Goal: Information Seeking & Learning: Learn about a topic

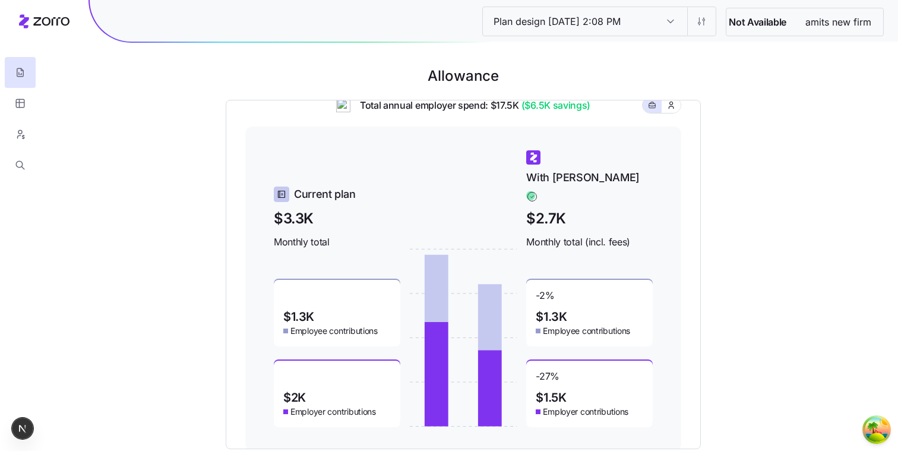
scroll to position [84, 0]
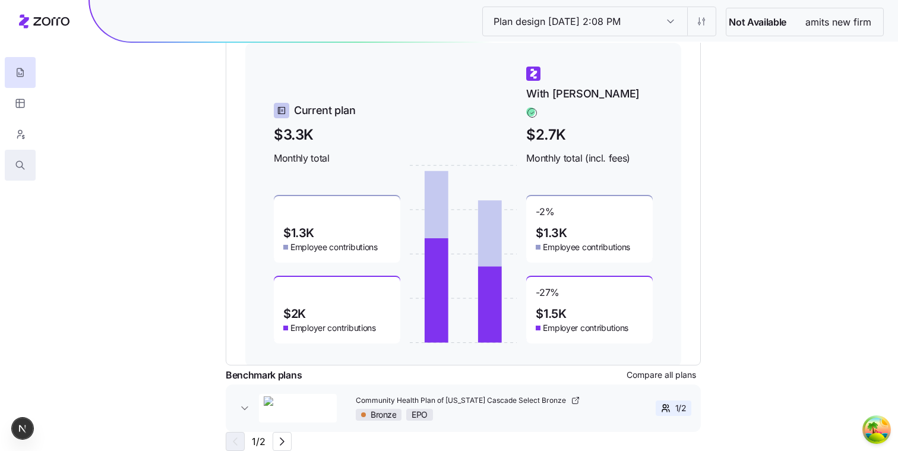
click at [29, 164] on button "button" at bounding box center [20, 165] width 31 height 31
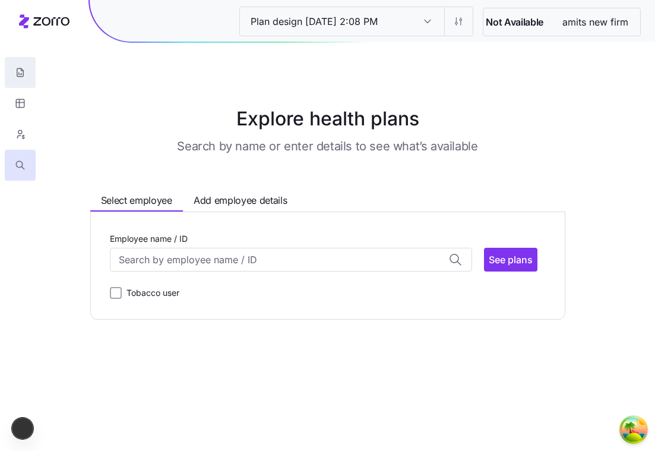
click at [22, 71] on icon "button" at bounding box center [20, 73] width 11 height 12
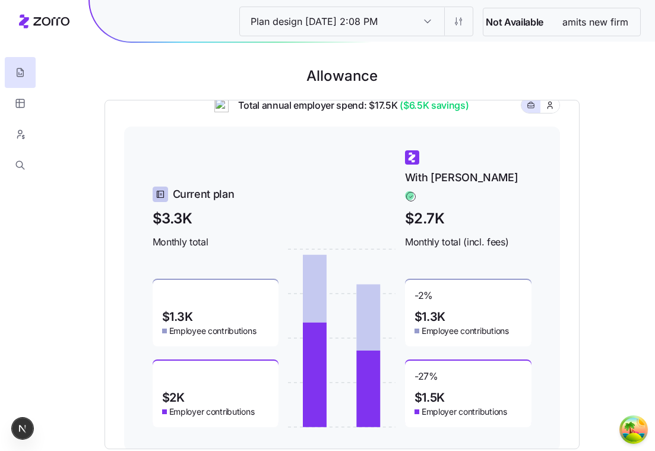
click at [39, 172] on div at bounding box center [20, 90] width 40 height 181
click at [22, 168] on icon "button" at bounding box center [22, 167] width 3 height 3
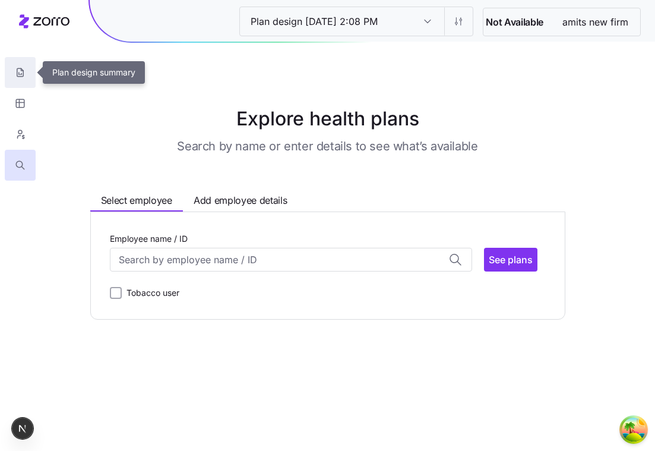
click at [19, 72] on icon "button" at bounding box center [20, 73] width 11 height 12
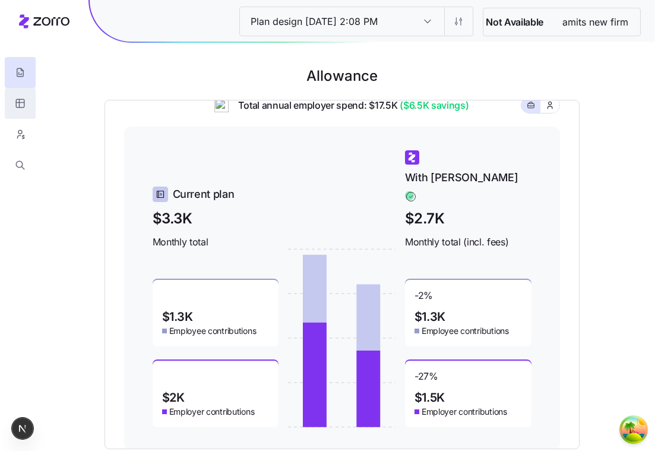
click at [30, 105] on button "button" at bounding box center [20, 103] width 31 height 31
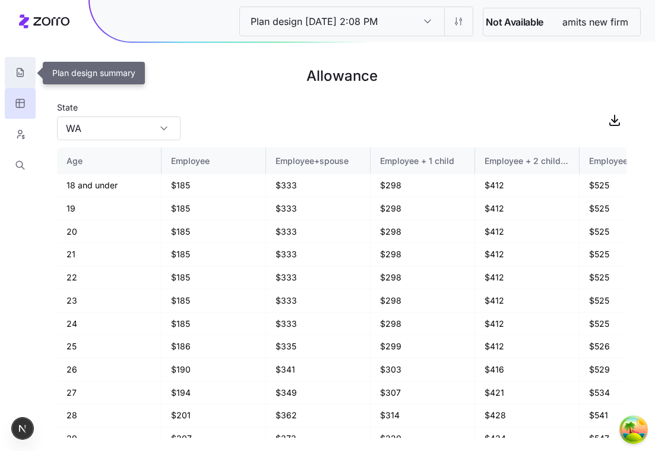
click at [21, 74] on icon "button" at bounding box center [20, 73] width 11 height 12
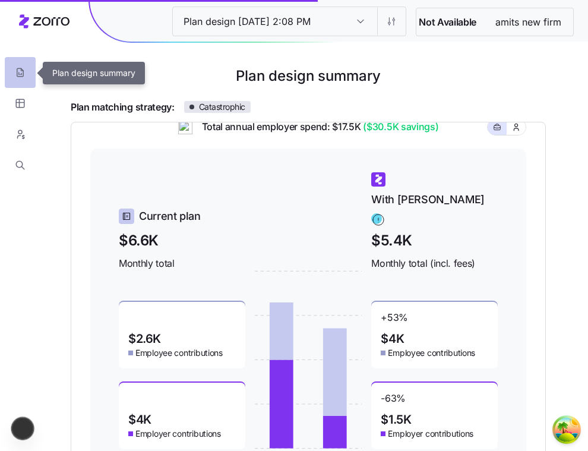
click at [28, 71] on button "button" at bounding box center [20, 72] width 31 height 31
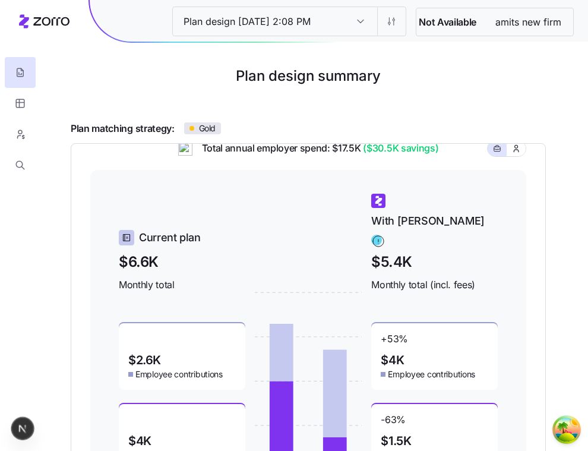
click at [487, 123] on div "Plan matching strategy: Gold" at bounding box center [308, 128] width 475 height 15
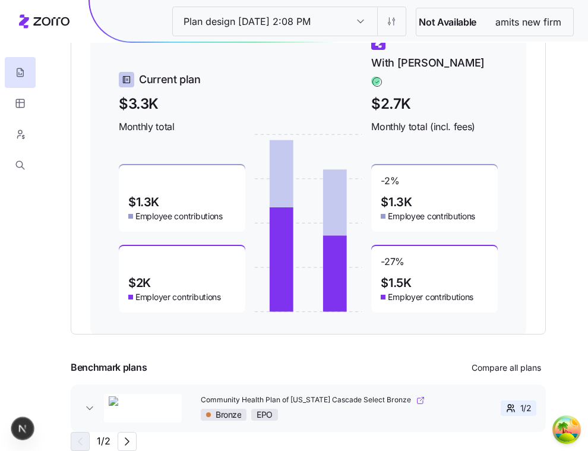
scroll to position [151, 0]
click at [479, 368] on span "Compare all plans" at bounding box center [507, 368] width 70 height 12
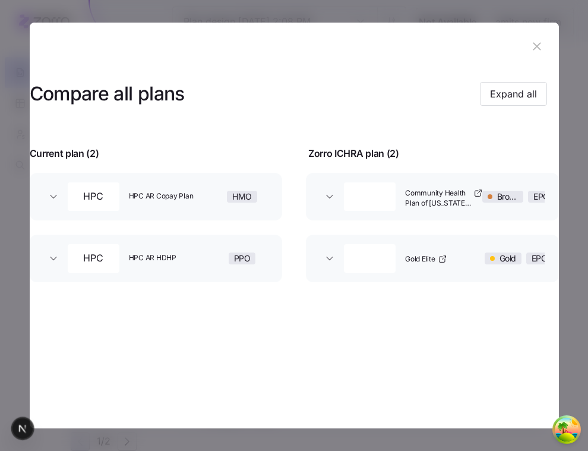
click at [534, 44] on icon "button" at bounding box center [538, 46] width 8 height 8
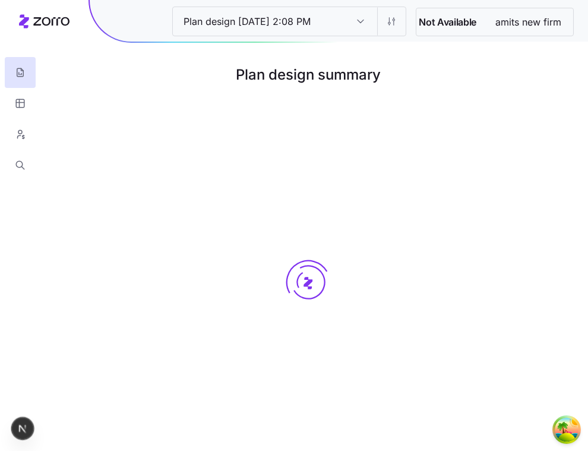
scroll to position [0, 0]
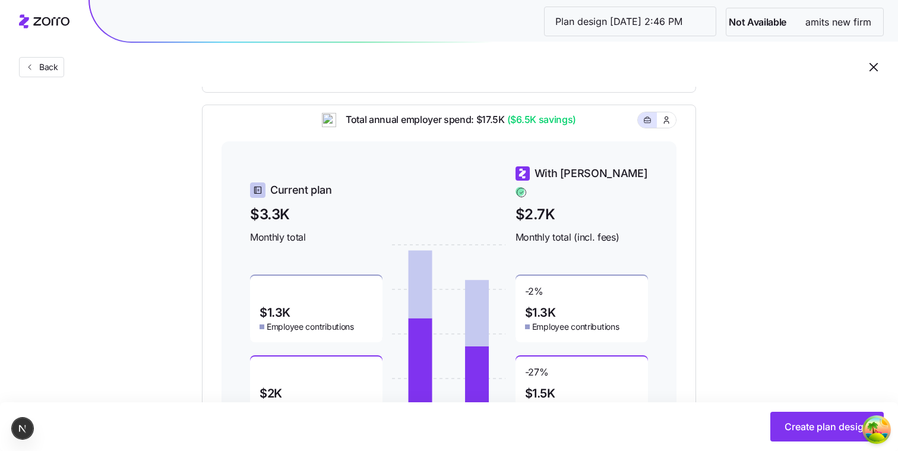
scroll to position [606, 0]
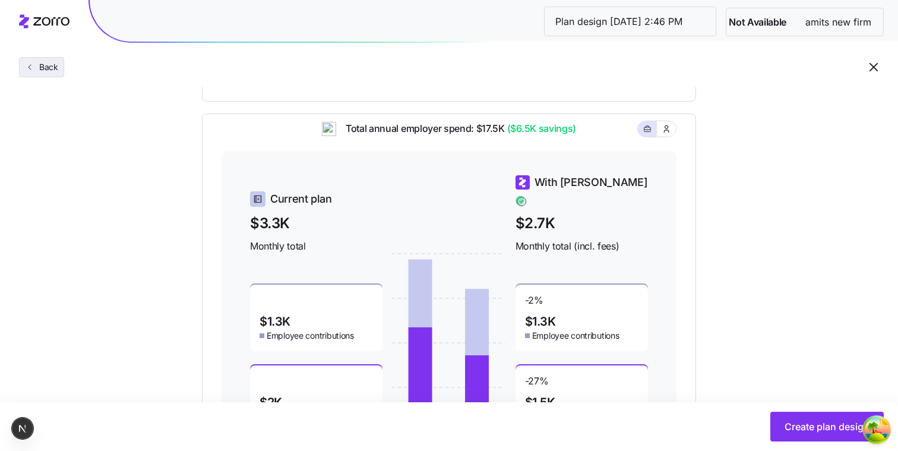
click at [54, 61] on button "Back" at bounding box center [41, 67] width 45 height 20
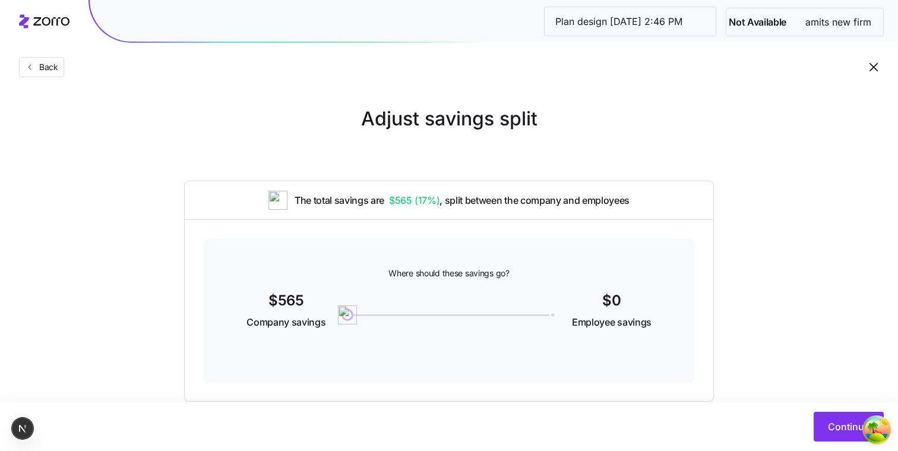
scroll to position [27, 0]
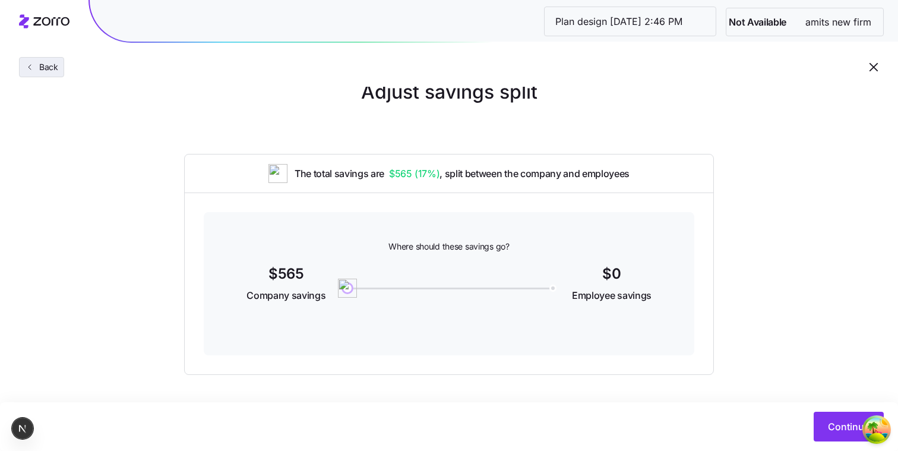
click at [50, 68] on span "Back" at bounding box center [46, 67] width 24 height 12
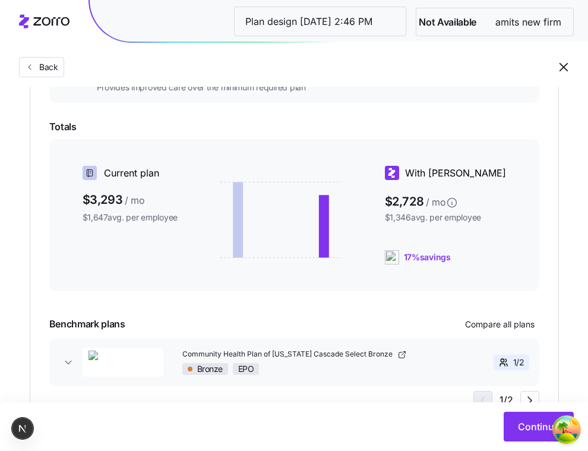
scroll to position [304, 0]
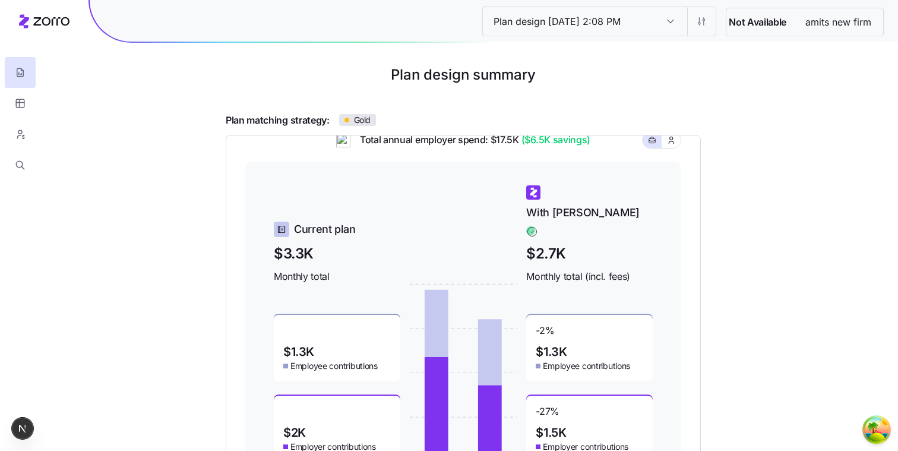
scroll to position [170, 0]
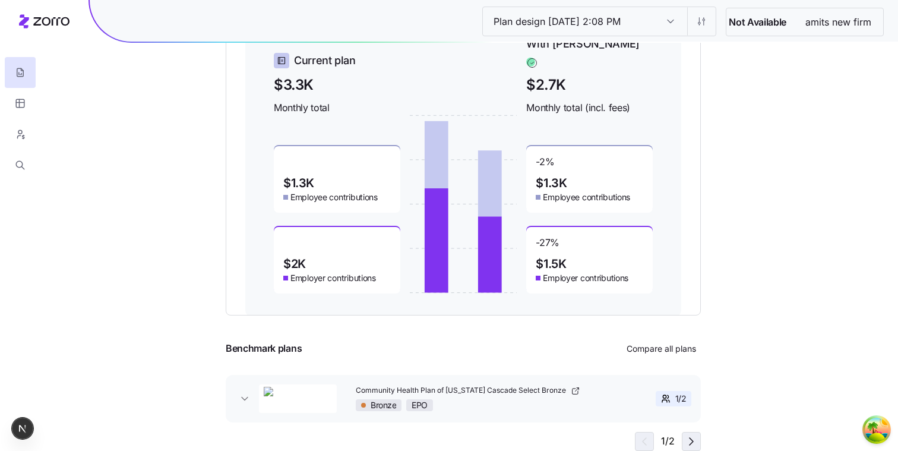
click at [588, 436] on icon "button" at bounding box center [692, 441] width 14 height 14
click at [588, 438] on icon "button" at bounding box center [643, 441] width 14 height 14
click at [33, 107] on button "button" at bounding box center [20, 103] width 31 height 31
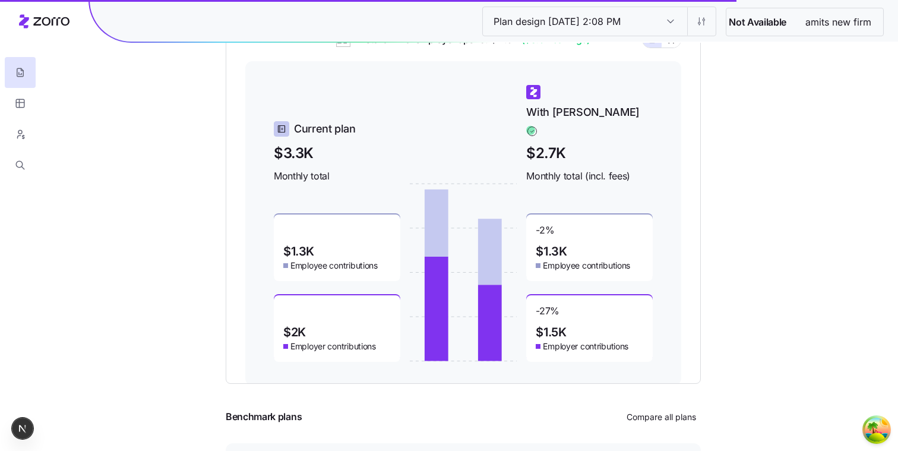
scroll to position [0, 0]
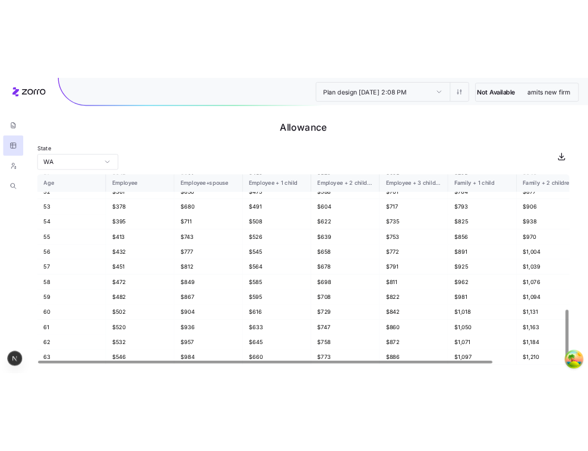
scroll to position [816, 0]
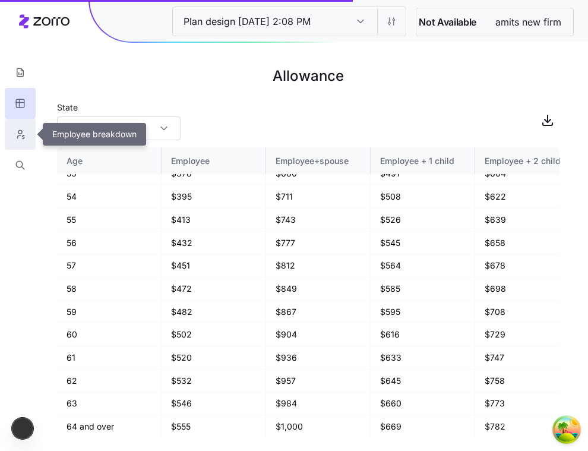
click at [18, 138] on icon "button" at bounding box center [20, 134] width 11 height 12
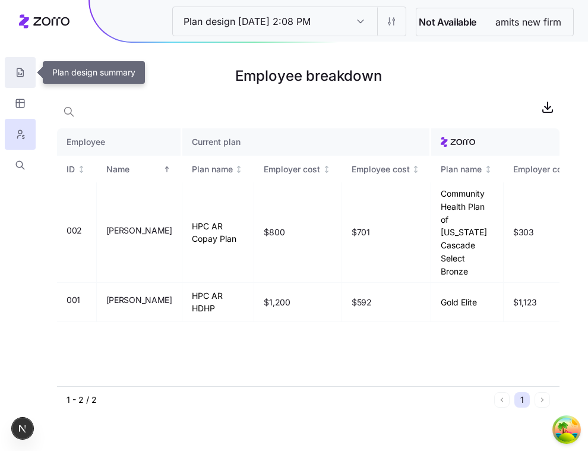
click at [27, 70] on button "button" at bounding box center [20, 72] width 31 height 31
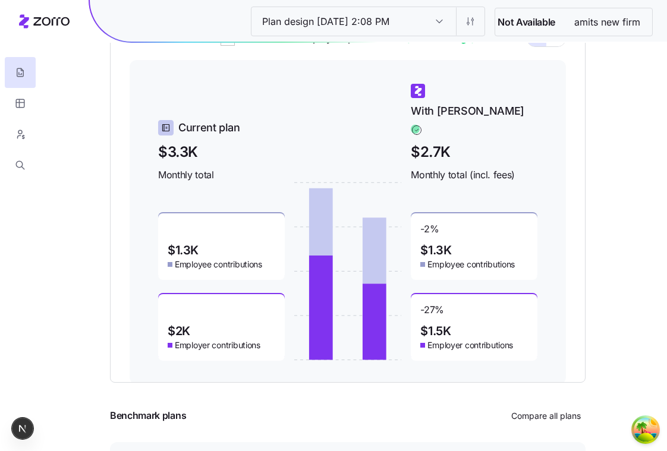
scroll to position [170, 0]
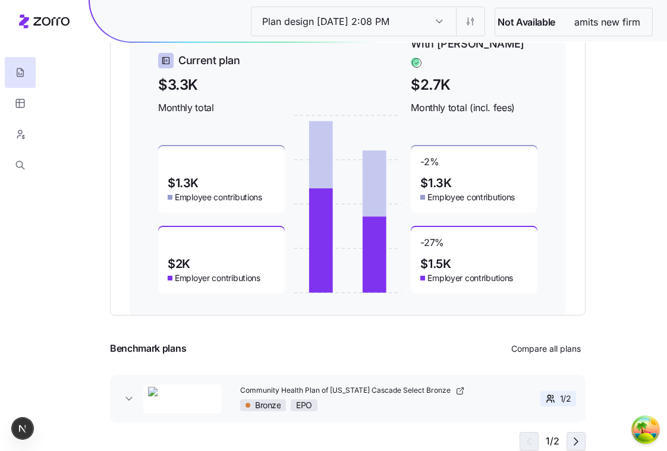
click at [572, 442] on icon "button" at bounding box center [576, 441] width 14 height 14
click at [526, 439] on icon "button" at bounding box center [527, 441] width 14 height 14
click at [575, 436] on icon "button" at bounding box center [576, 441] width 14 height 14
click at [527, 444] on icon "button" at bounding box center [527, 441] width 14 height 14
click at [471, 412] on div "Community Health Plan of Washington Cascade Select Bronze Bronze EPO" at bounding box center [360, 398] width 258 height 35
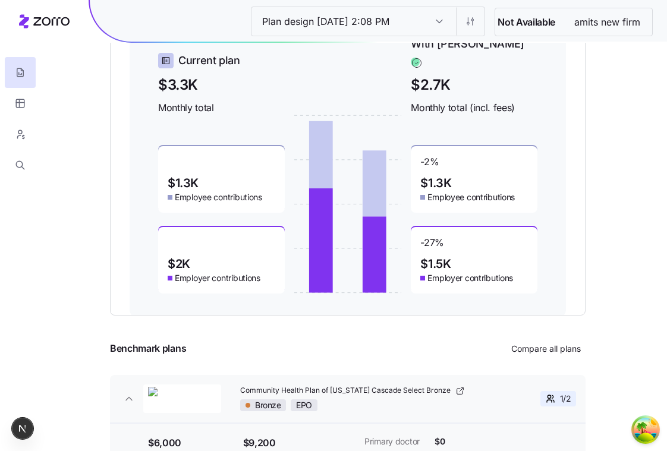
scroll to position [259, 0]
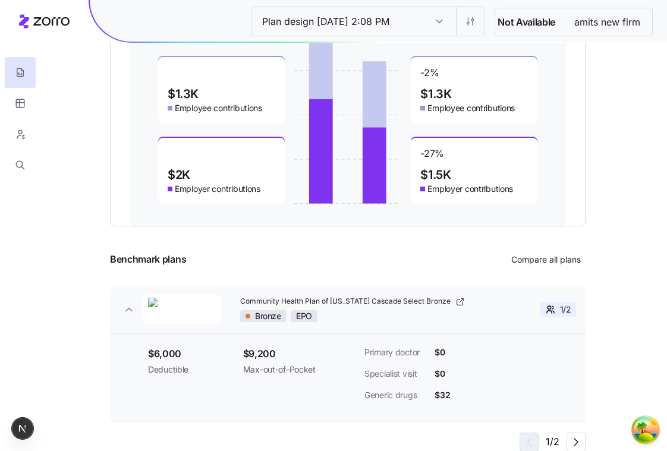
click at [488, 307] on div "1 / 2" at bounding box center [531, 309] width 87 height 15
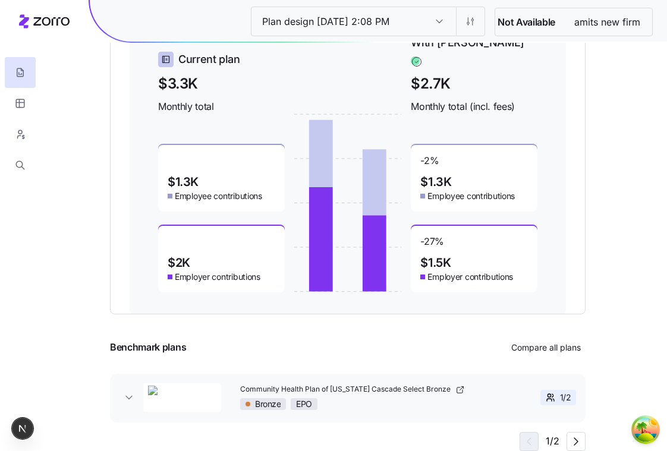
scroll to position [170, 0]
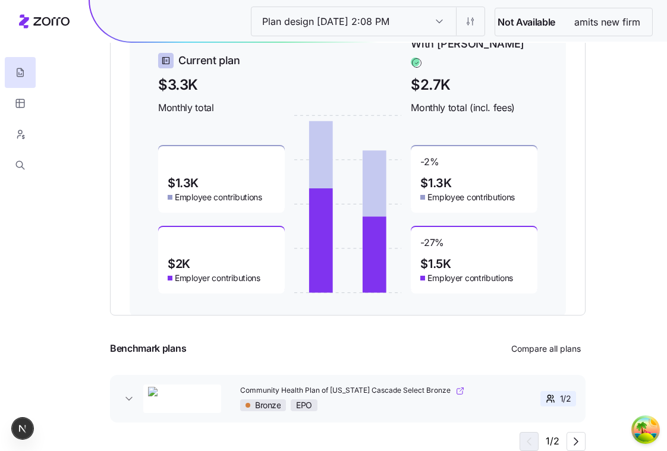
click at [485, 389] on link "Community Health Plan of Washington Cascade Select Bronze" at bounding box center [364, 391] width 248 height 10
click at [506, 399] on div "1 / 2" at bounding box center [531, 398] width 87 height 15
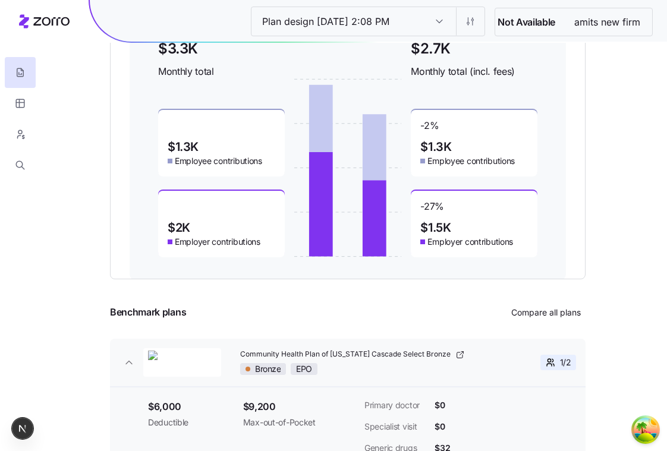
scroll to position [259, 0]
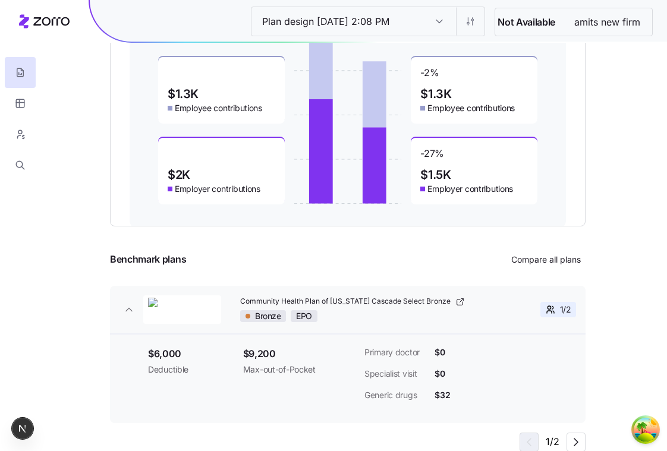
click at [510, 313] on div "1 / 2" at bounding box center [531, 309] width 87 height 15
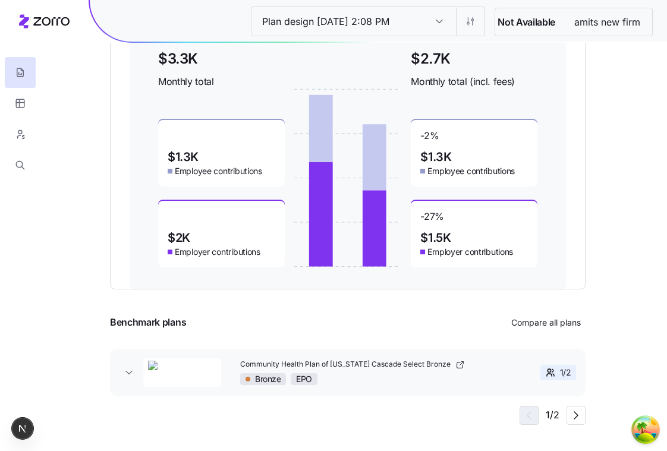
scroll to position [198, 0]
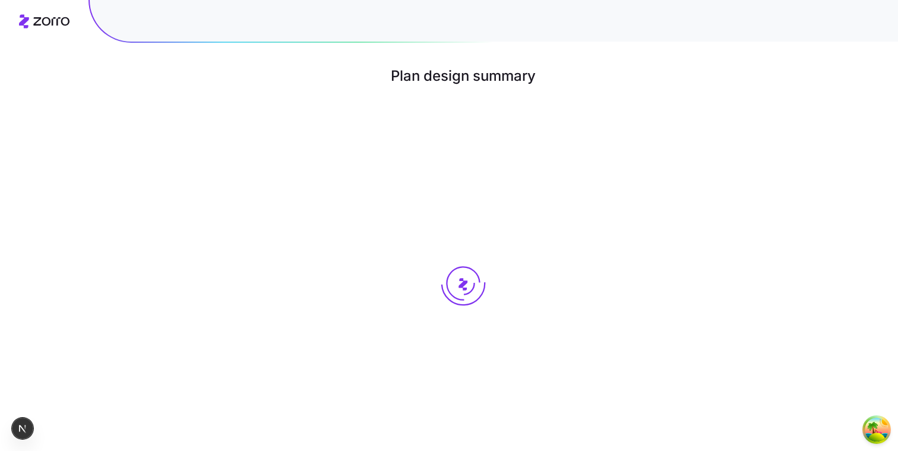
click at [476, 155] on div at bounding box center [463, 283] width 813 height 338
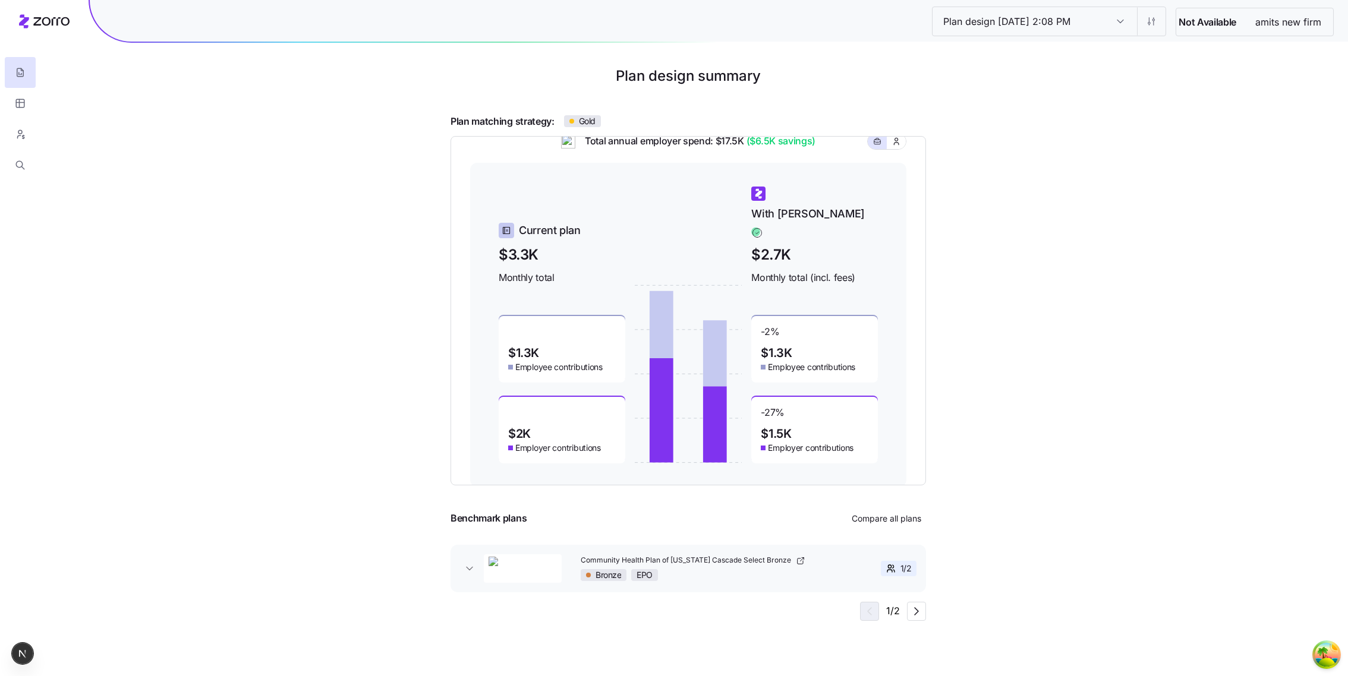
click at [898, 275] on div "Plan matching strategy: Gold Total annual employer spend: $17.5K ($6.5K savings…" at bounding box center [688, 367] width 1262 height 507
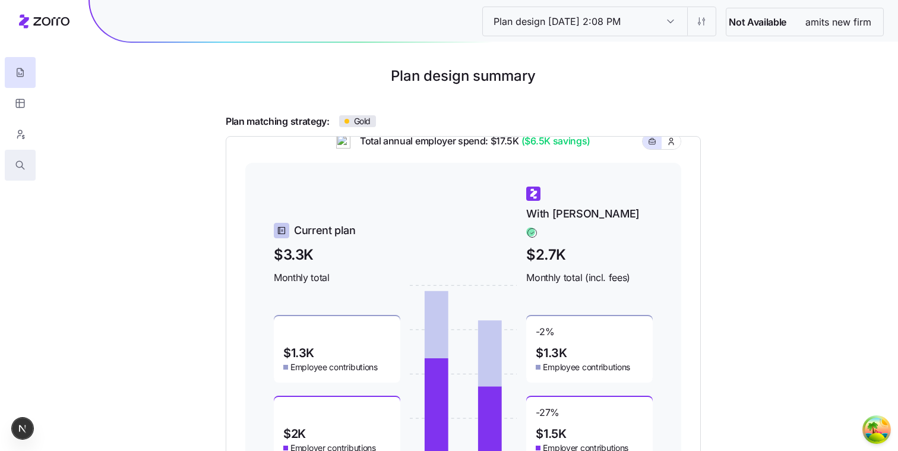
click at [20, 159] on button "button" at bounding box center [20, 165] width 31 height 31
